Goal: Task Accomplishment & Management: Use online tool/utility

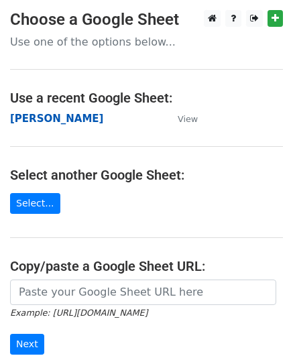
click at [43, 123] on strong "[PERSON_NAME]" at bounding box center [56, 119] width 93 height 12
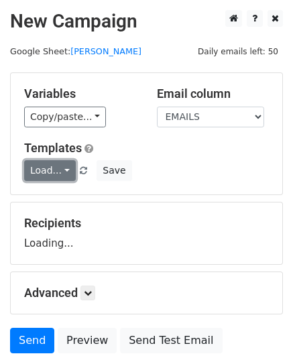
click at [51, 178] on link "Load..." at bounding box center [50, 170] width 52 height 21
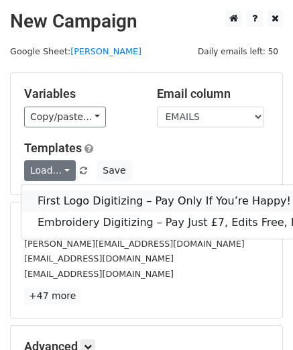
click at [89, 198] on link "First Logo Digitizing – Pay Only If You’re Happy!" at bounding box center [190, 201] width 338 height 21
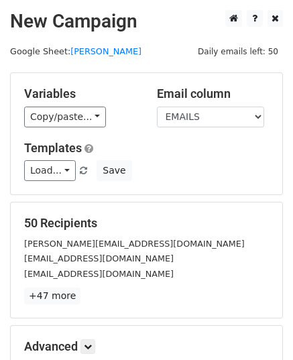
scroll to position [158, 0]
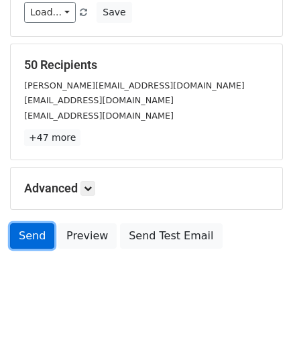
click at [33, 235] on link "Send" at bounding box center [32, 235] width 44 height 25
